Goal: Task Accomplishment & Management: Use online tool/utility

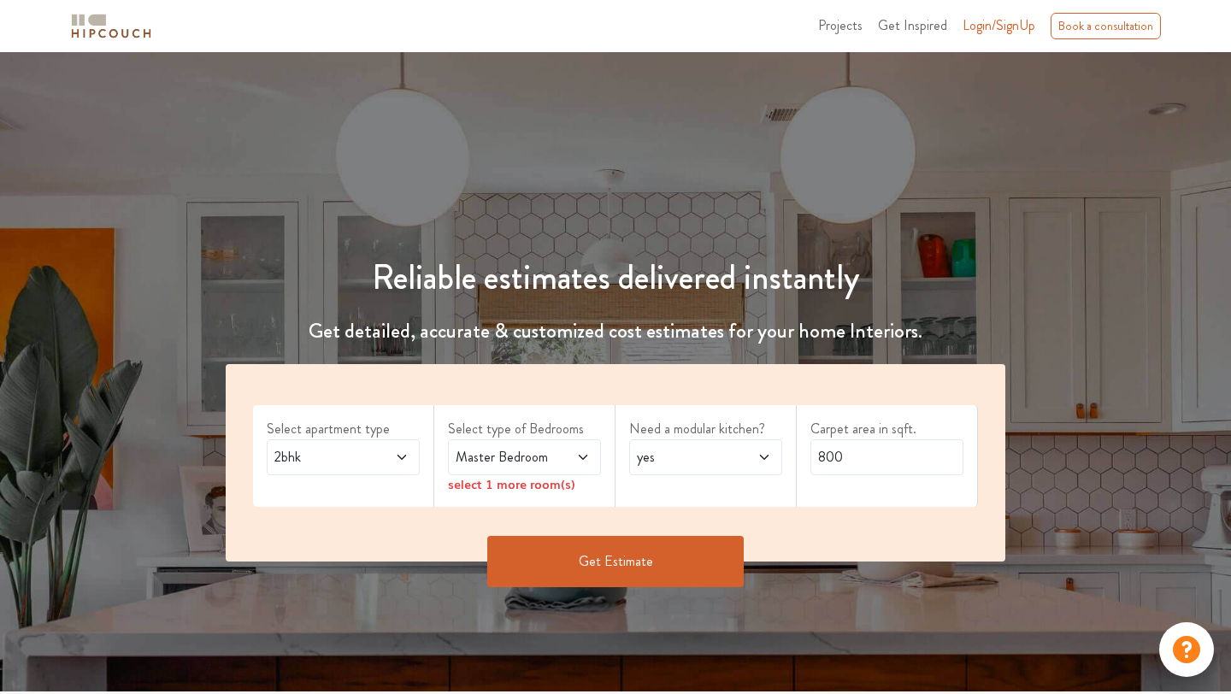
click at [404, 452] on icon at bounding box center [402, 458] width 14 height 14
click at [581, 456] on icon at bounding box center [583, 458] width 14 height 14
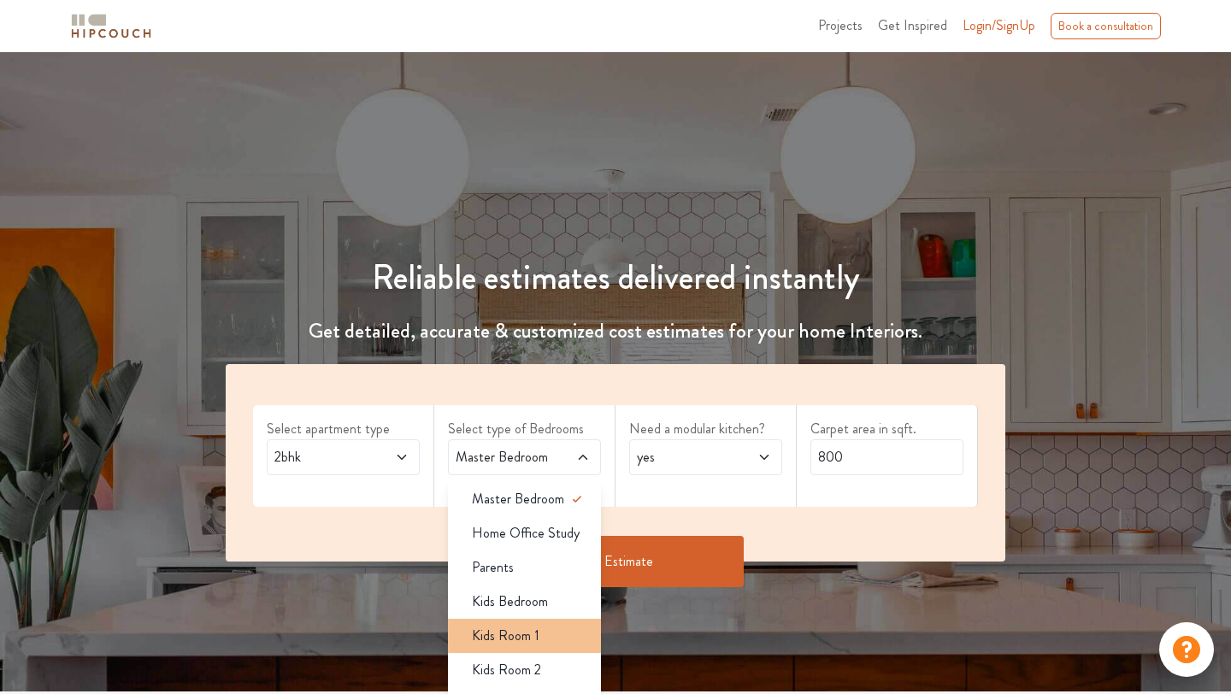
click at [560, 647] on li "Kids Room 1" at bounding box center [524, 636] width 153 height 34
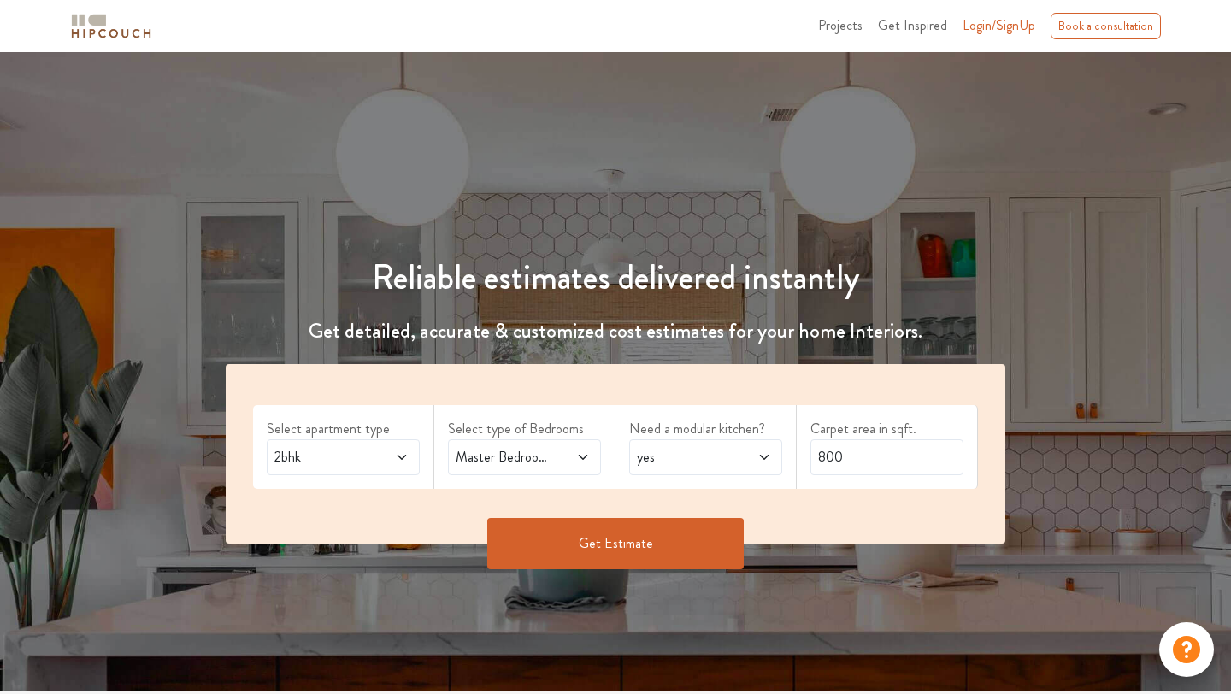
click at [761, 457] on icon at bounding box center [765, 458] width 14 height 14
click at [718, 532] on div "no" at bounding box center [711, 533] width 143 height 21
drag, startPoint x: 859, startPoint y: 462, endPoint x: 764, endPoint y: 440, distance: 97.3
click at [764, 445] on div "Select apartment type 2bhk Select type of Bedrooms Master Bedroom,Kids Room 1 N…" at bounding box center [616, 454] width 780 height 180
type input "650"
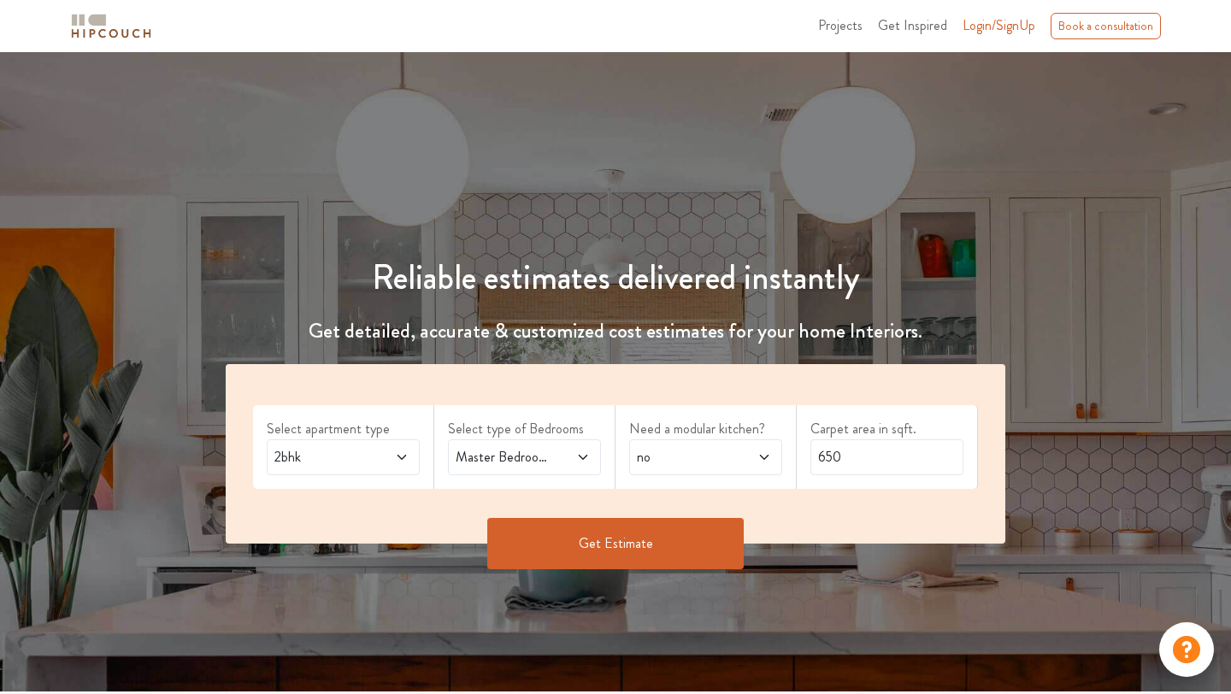
click at [606, 545] on button "Get Estimate" at bounding box center [615, 543] width 257 height 51
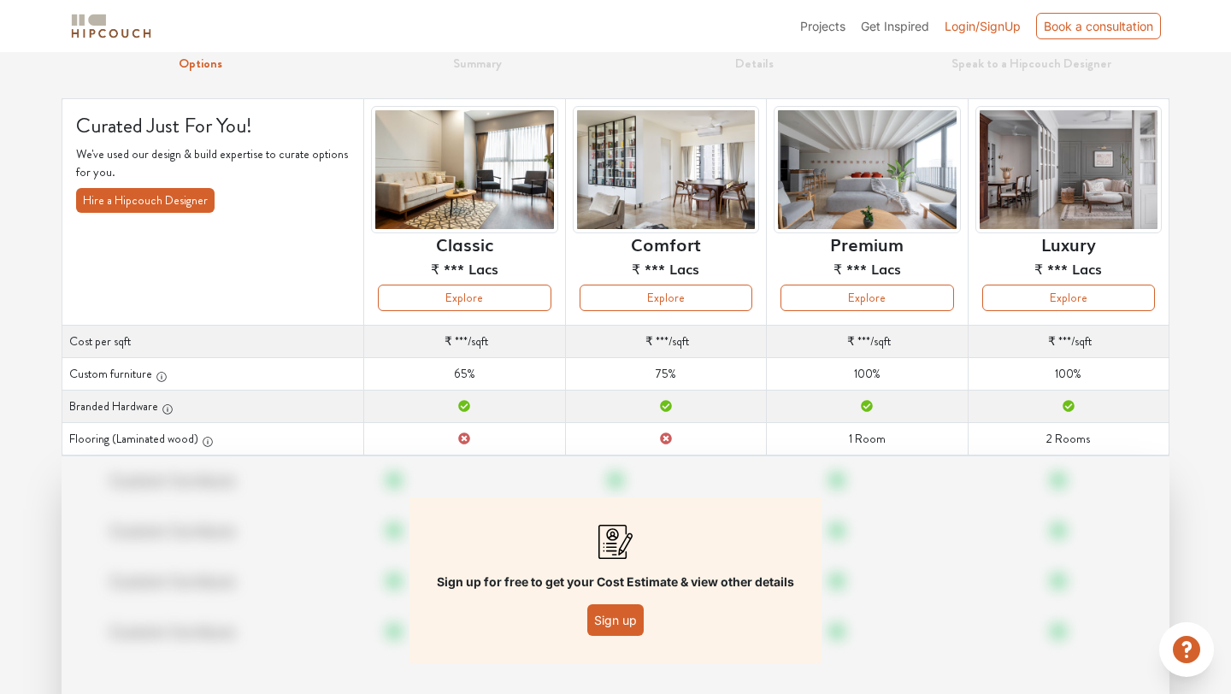
scroll to position [71, 0]
click at [609, 623] on button "Sign up" at bounding box center [615, 620] width 56 height 32
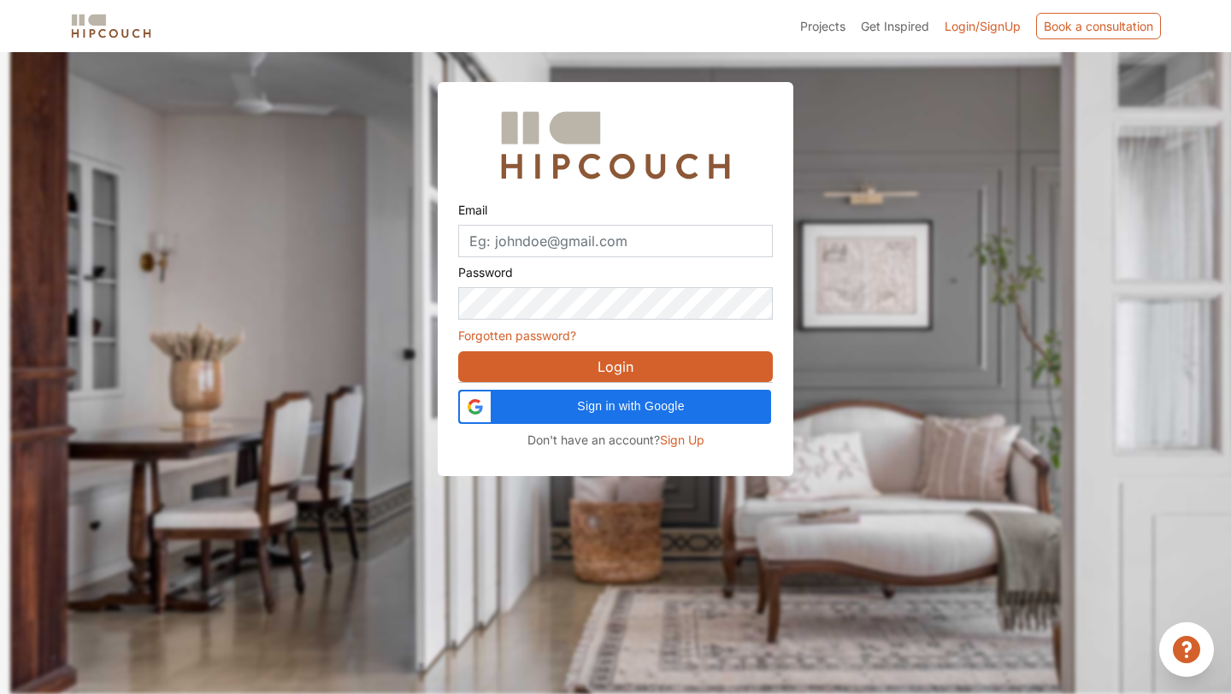
scroll to position [51, 0]
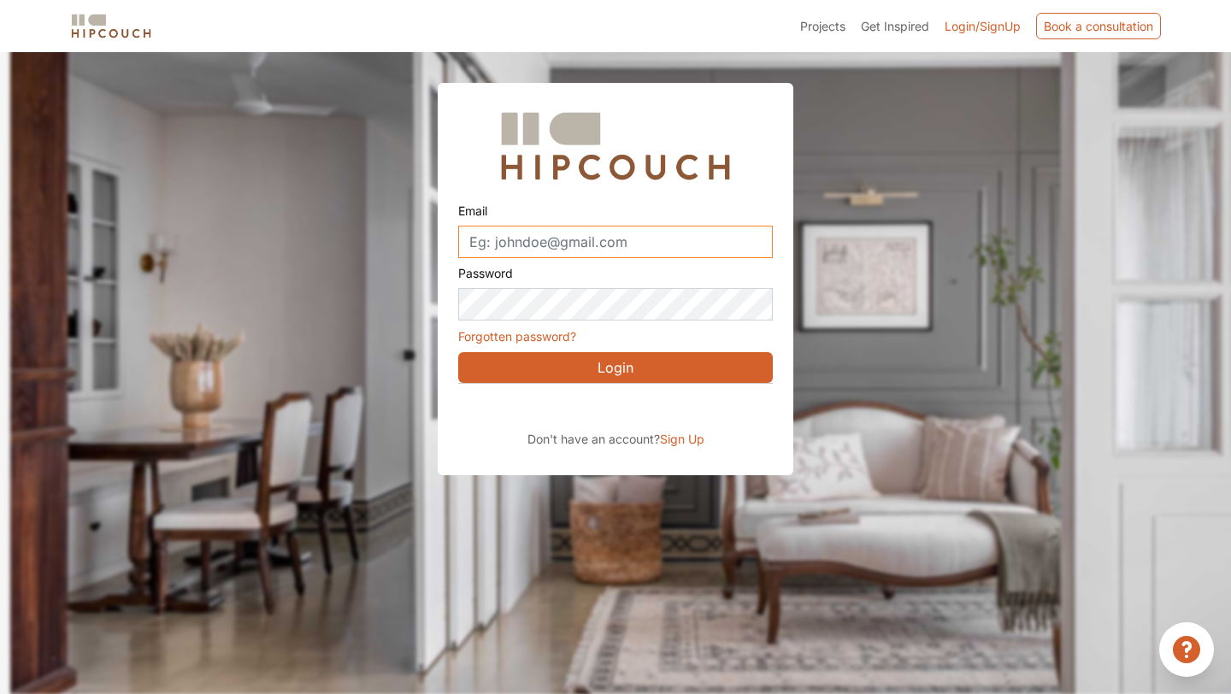
click at [548, 243] on input "Email" at bounding box center [615, 242] width 315 height 32
type input "s"
type input "chaitali@studiochi.in"
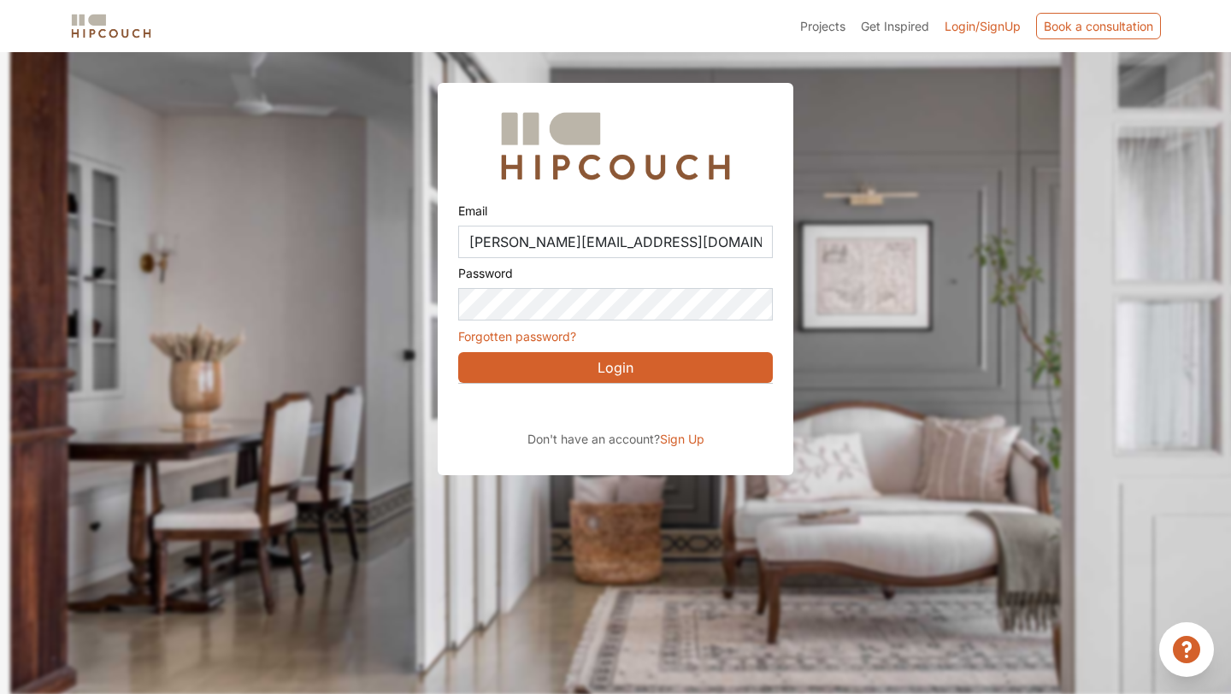
click at [485, 361] on button "Login" at bounding box center [615, 367] width 315 height 31
click at [615, 362] on button "Login" at bounding box center [615, 367] width 315 height 31
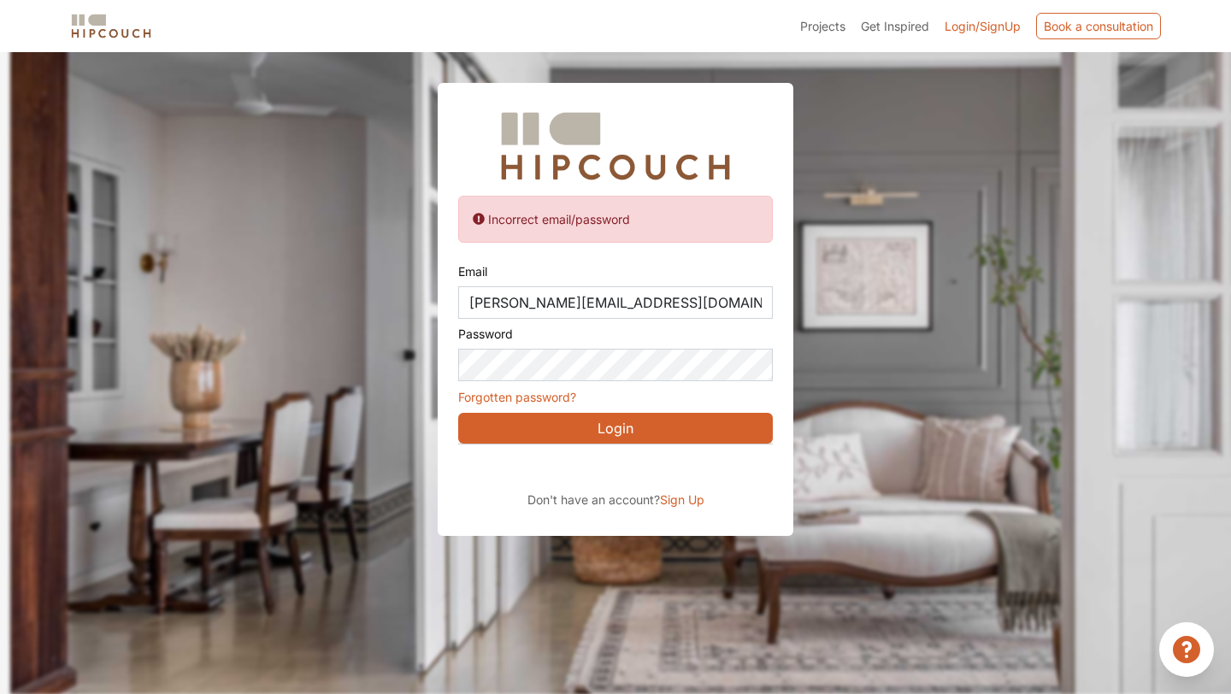
click at [973, 21] on span "Login/SignUp" at bounding box center [983, 26] width 76 height 15
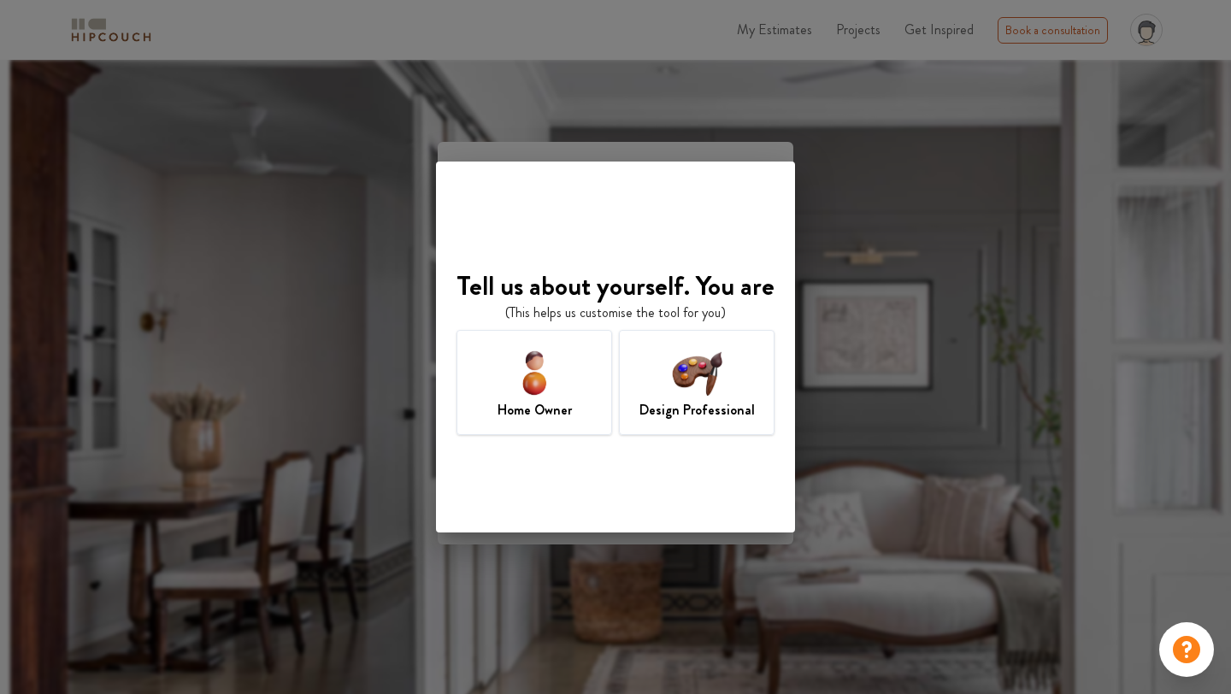
click at [672, 369] on img at bounding box center [698, 373] width 56 height 56
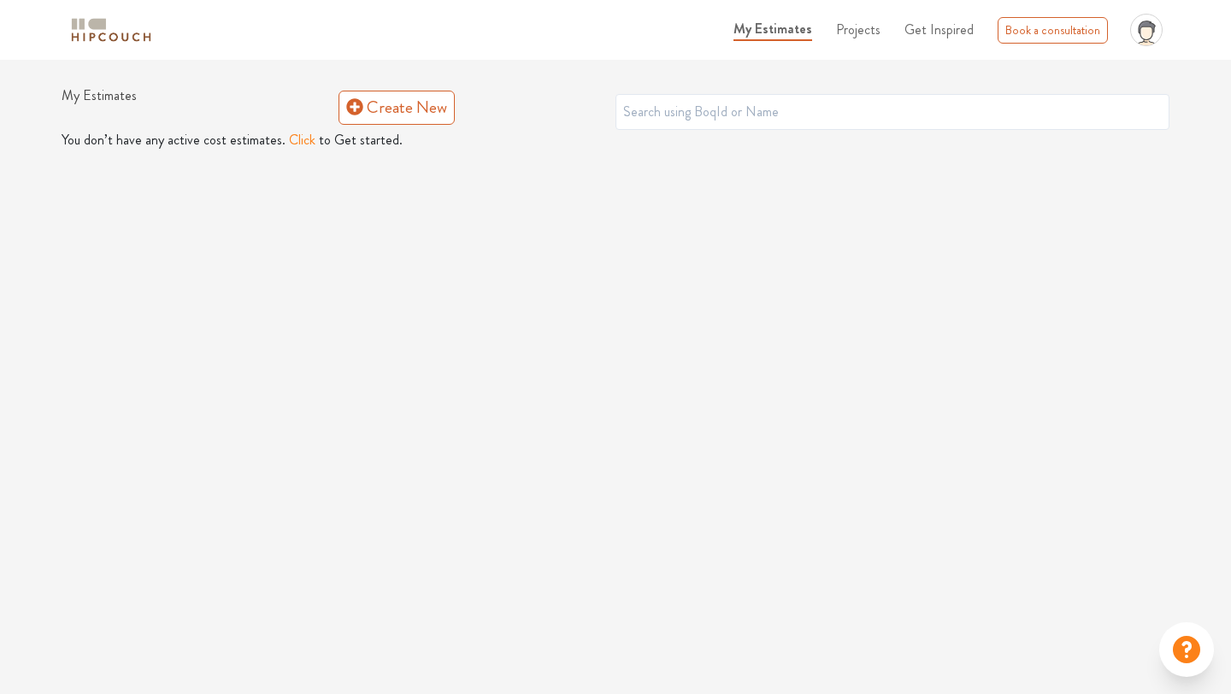
click at [294, 139] on button "Click" at bounding box center [302, 140] width 27 height 21
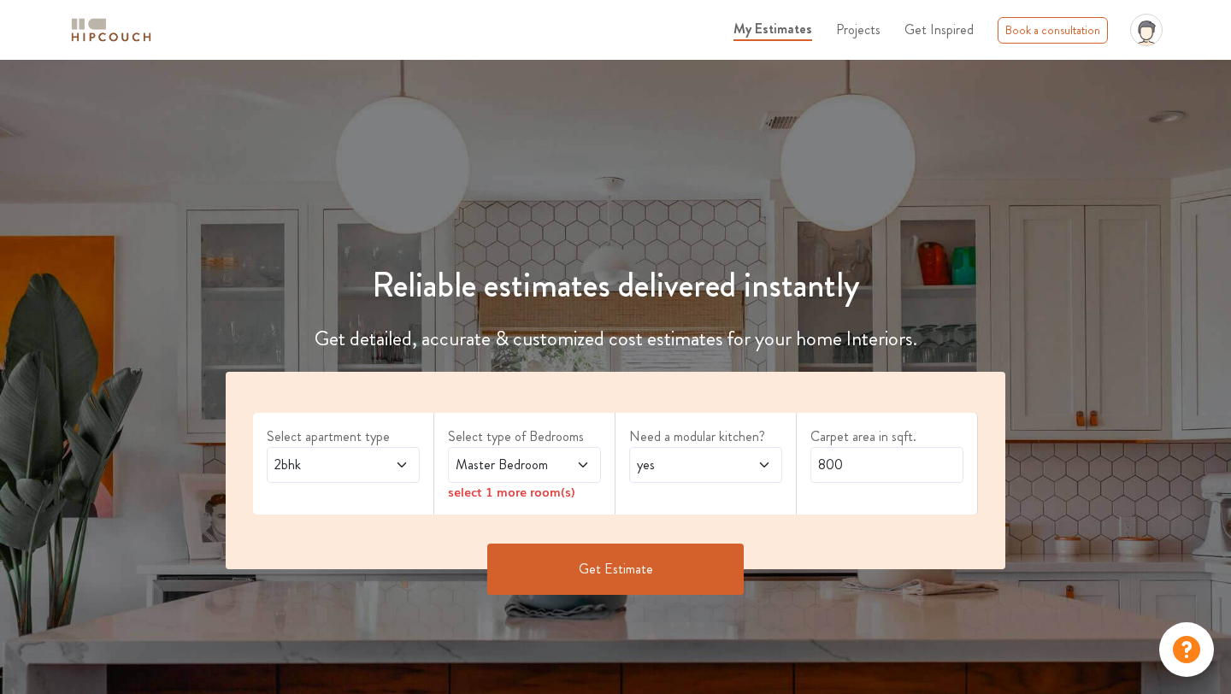
click at [586, 460] on icon at bounding box center [583, 465] width 14 height 14
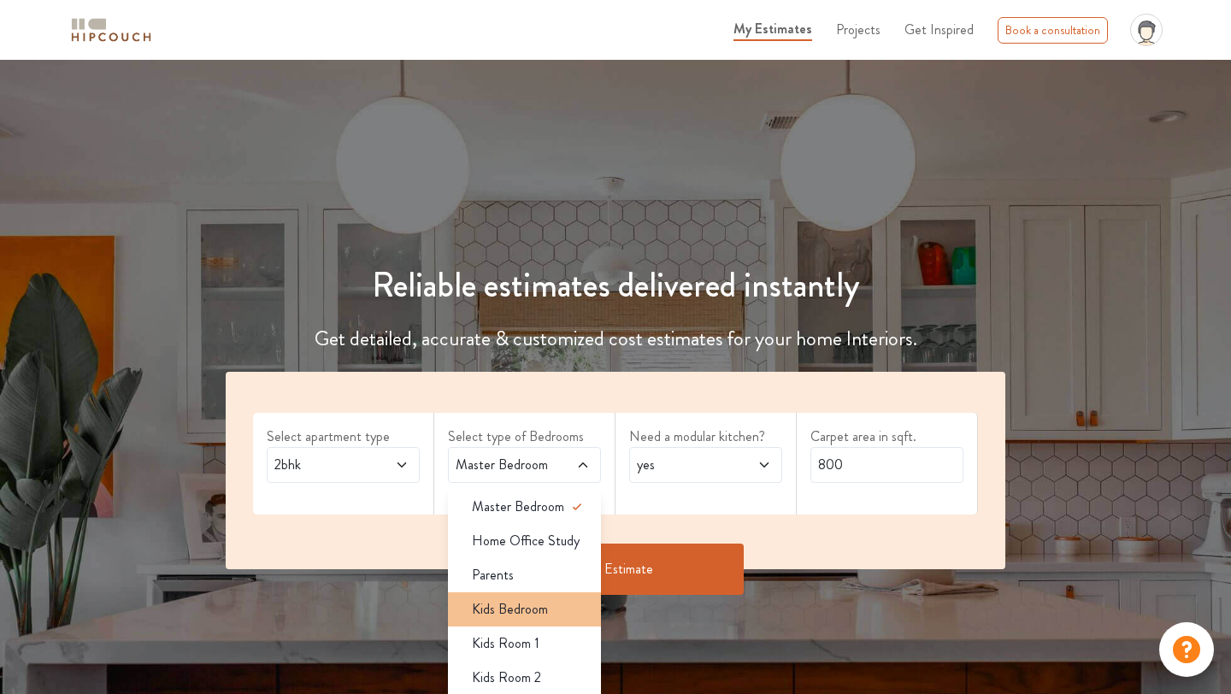
click at [568, 613] on div "Kids Bedroom" at bounding box center [529, 609] width 143 height 21
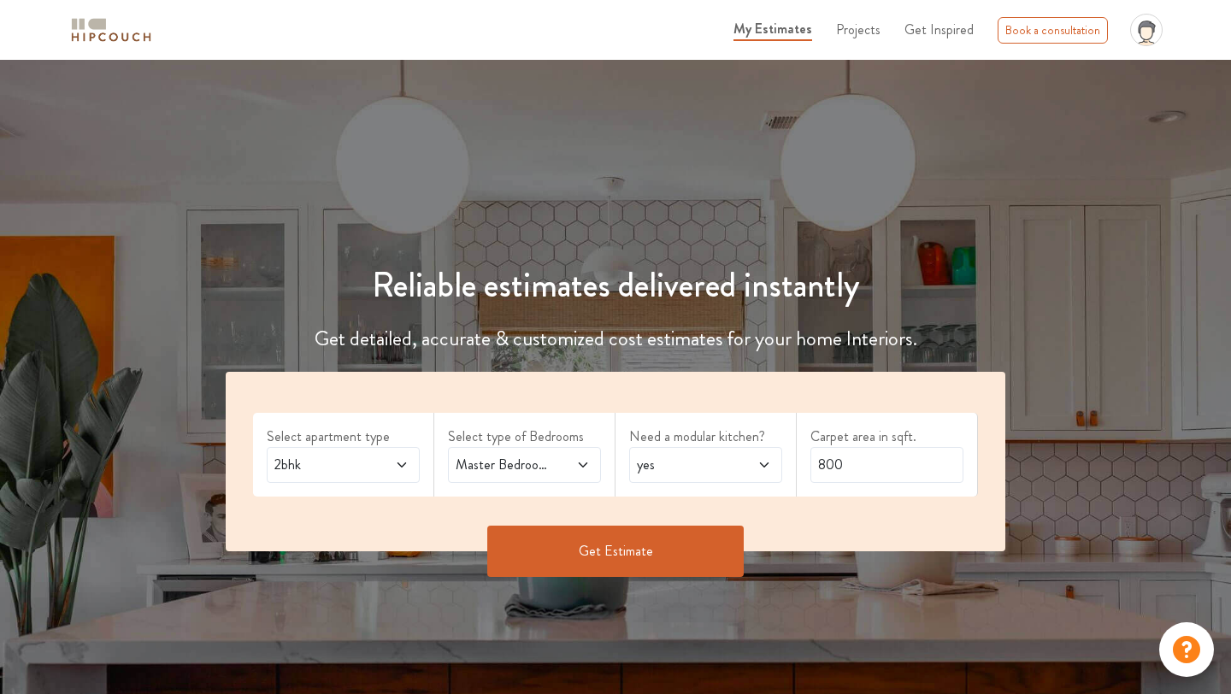
click at [764, 467] on icon at bounding box center [765, 465] width 14 height 14
click at [734, 538] on div "no" at bounding box center [711, 541] width 143 height 21
drag, startPoint x: 889, startPoint y: 463, endPoint x: 757, endPoint y: 461, distance: 132.6
click at [757, 463] on div "Select apartment type 2bhk Select type of Bedrooms Master Bedroom,Kids Bedroom …" at bounding box center [616, 462] width 780 height 180
type input "650"
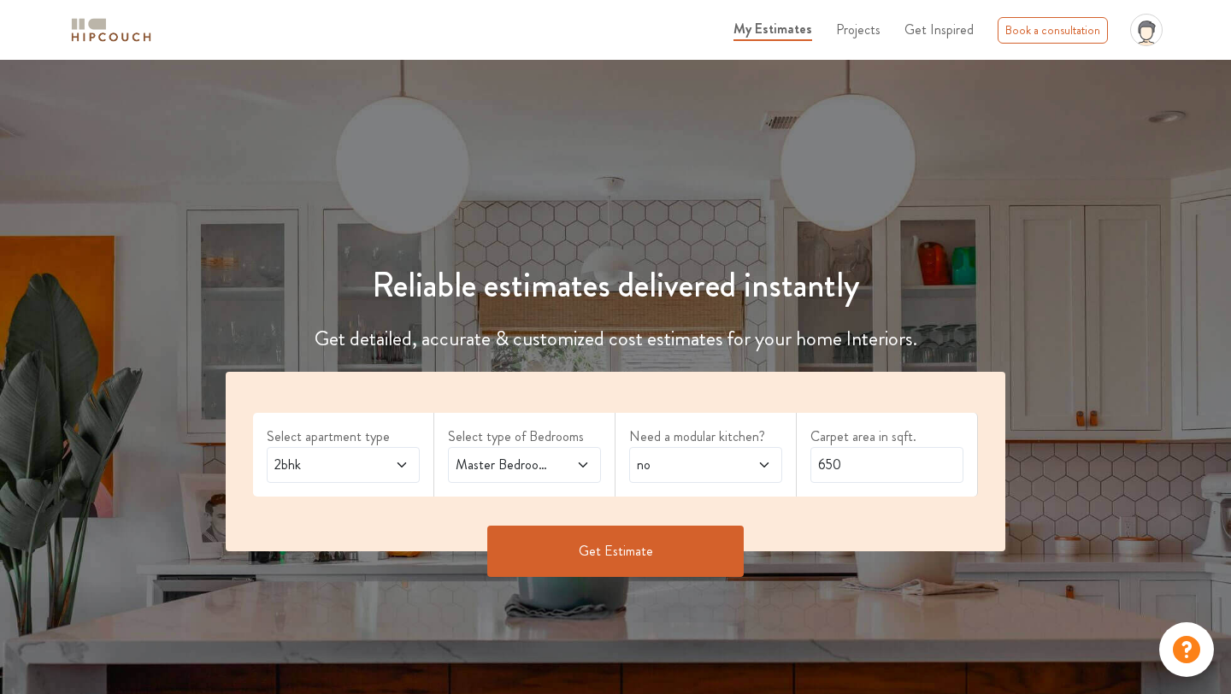
click at [669, 561] on button "Get Estimate" at bounding box center [615, 551] width 257 height 51
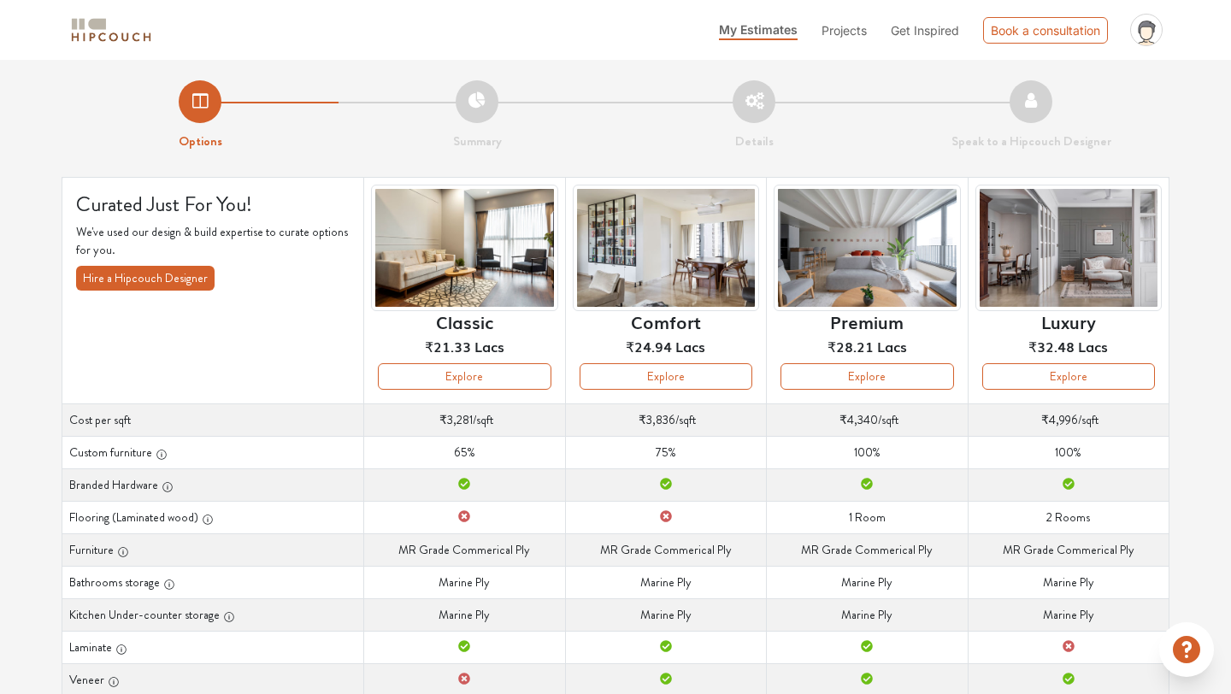
click at [614, 422] on td "Cost per sqft ₹3,836 /sqft" at bounding box center [665, 420] width 201 height 32
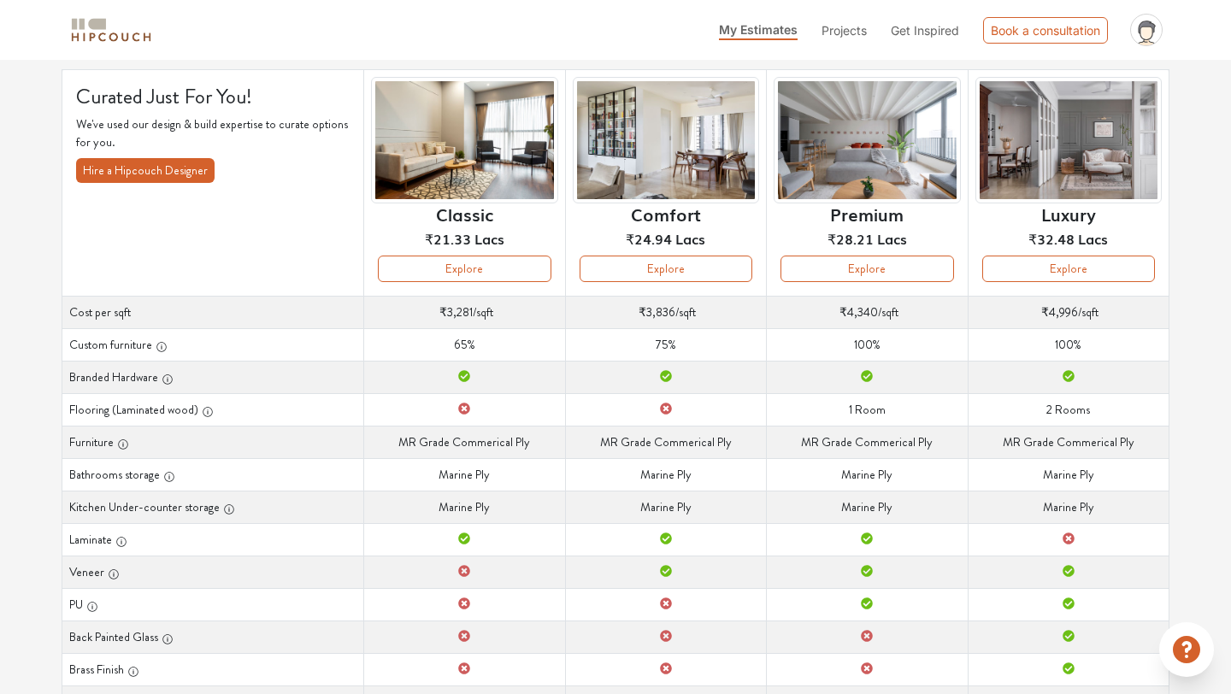
scroll to position [109, 0]
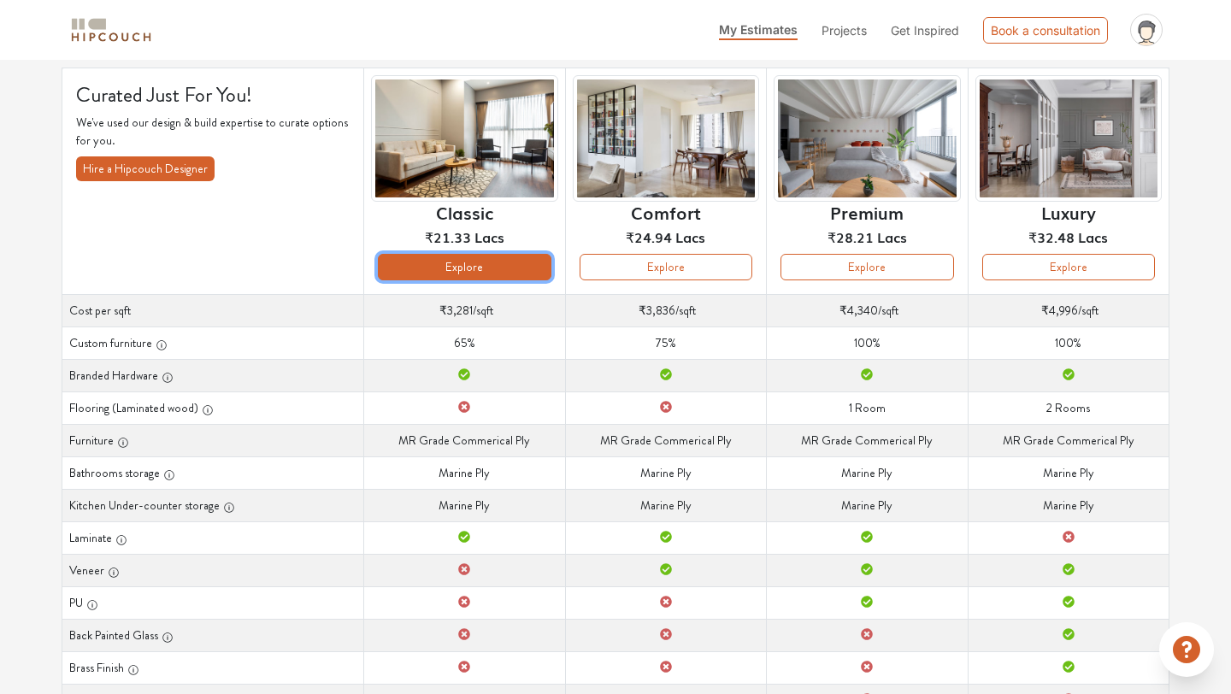
click at [466, 258] on button "Explore" at bounding box center [464, 267] width 173 height 27
